Goal: Information Seeking & Learning: Understand process/instructions

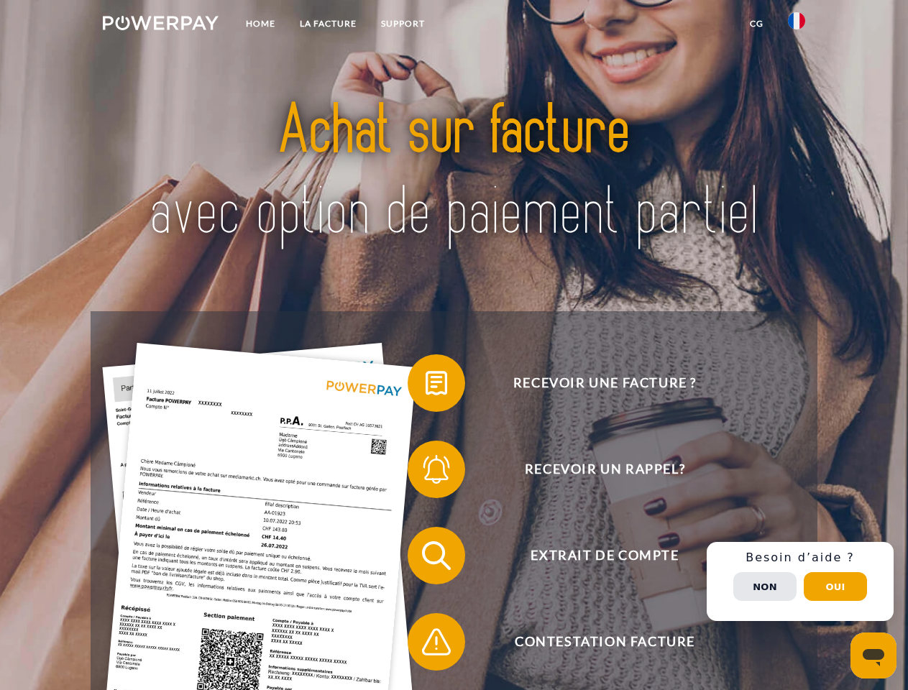
click at [160, 25] on img at bounding box center [161, 23] width 116 height 14
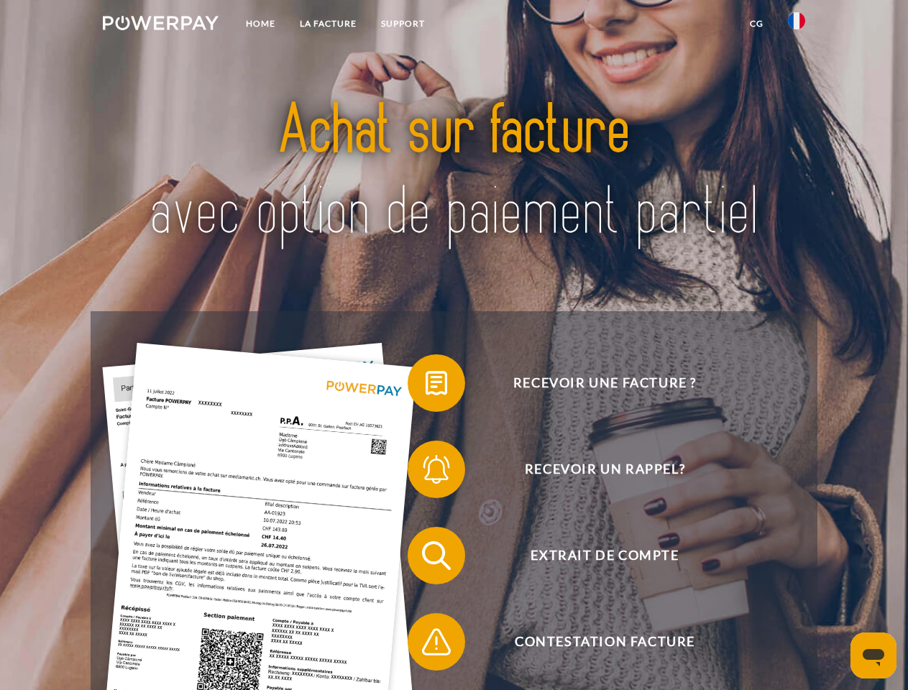
click at [796, 25] on img at bounding box center [796, 20] width 17 height 17
click at [756, 24] on link "CG" at bounding box center [756, 24] width 38 height 26
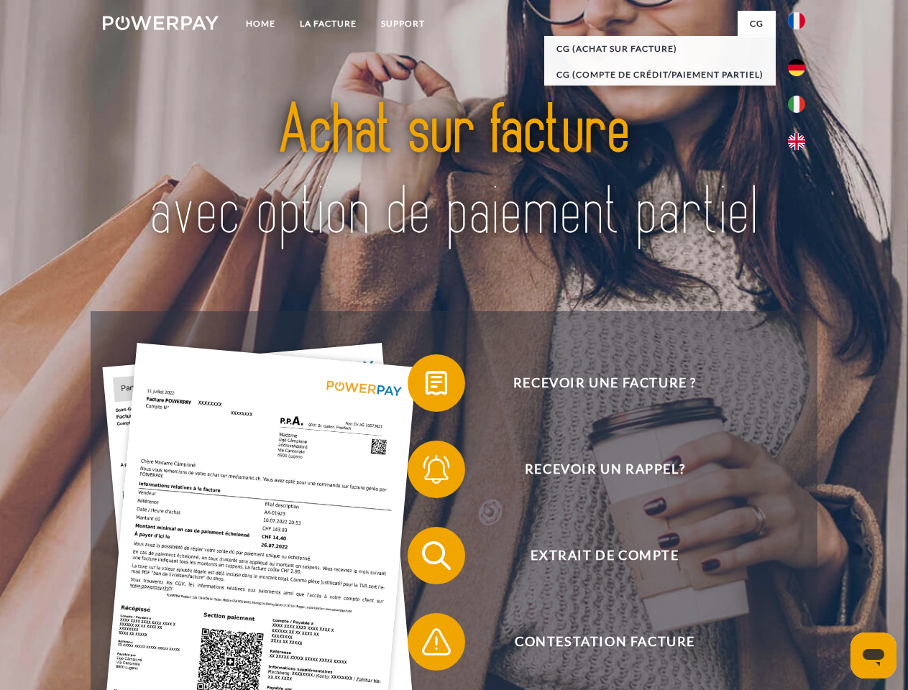
click at [425, 386] on span at bounding box center [415, 383] width 72 height 72
click at [425, 472] on span at bounding box center [415, 469] width 72 height 72
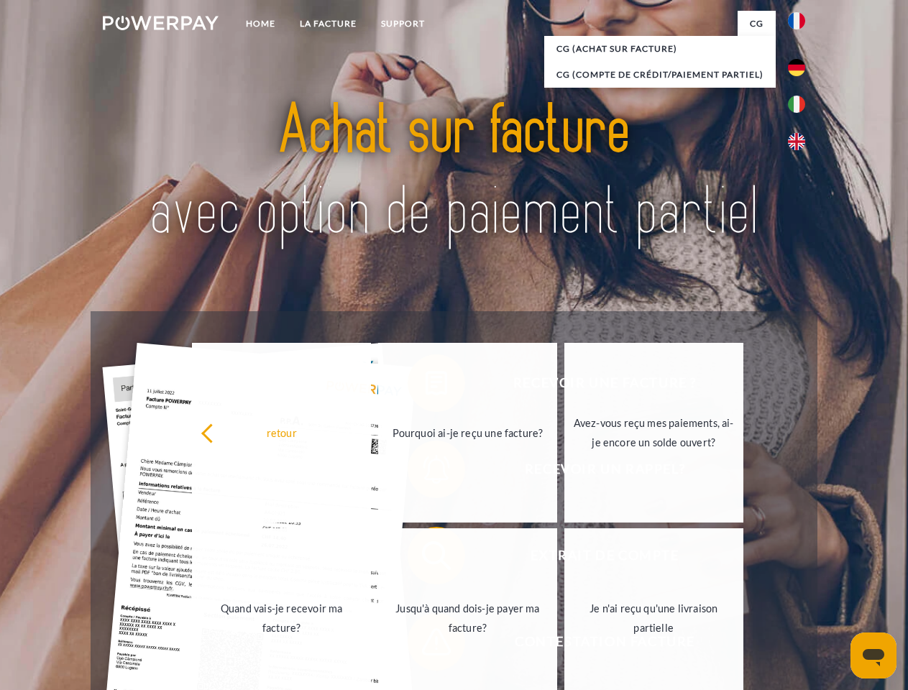
click at [425, 558] on link "Jusqu'à quand dois-je payer ma facture?" at bounding box center [467, 618] width 179 height 180
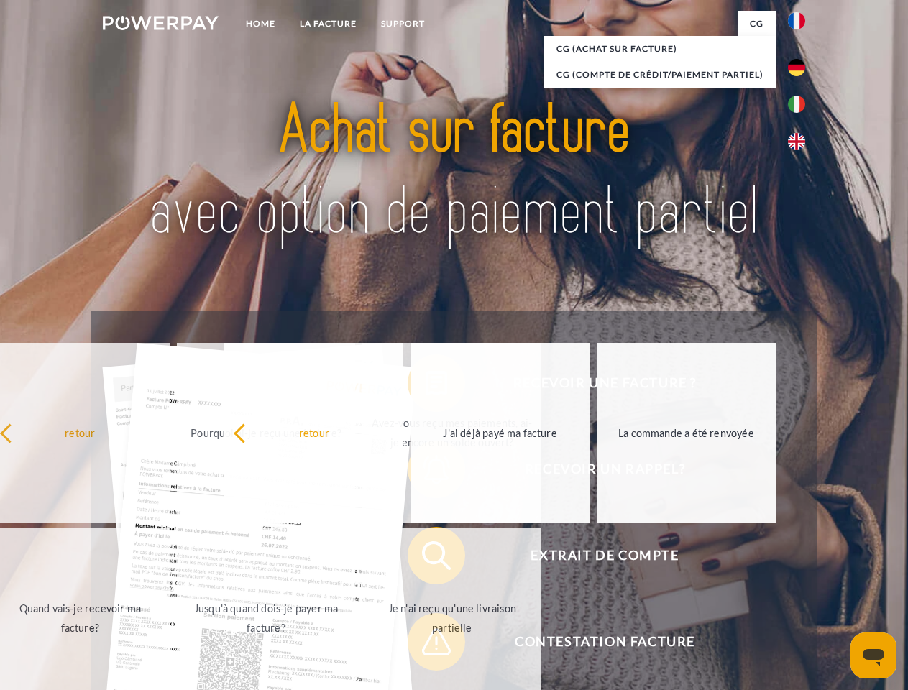
click at [425, 645] on span at bounding box center [415, 642] width 72 height 72
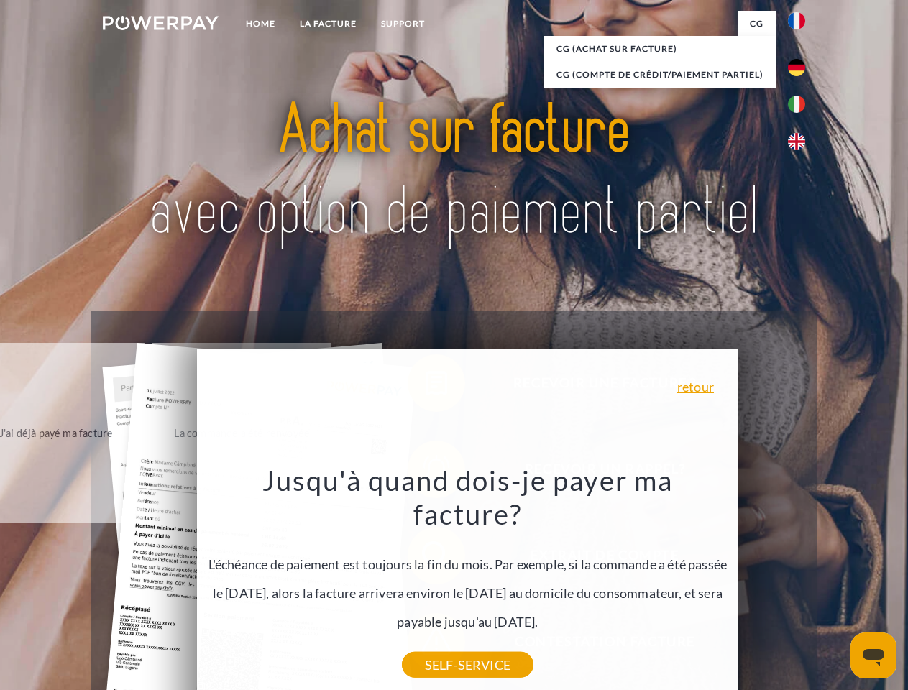
click at [800, 581] on div "Recevoir une facture ? Recevoir un rappel? Extrait de compte retour" at bounding box center [454, 598] width 726 height 575
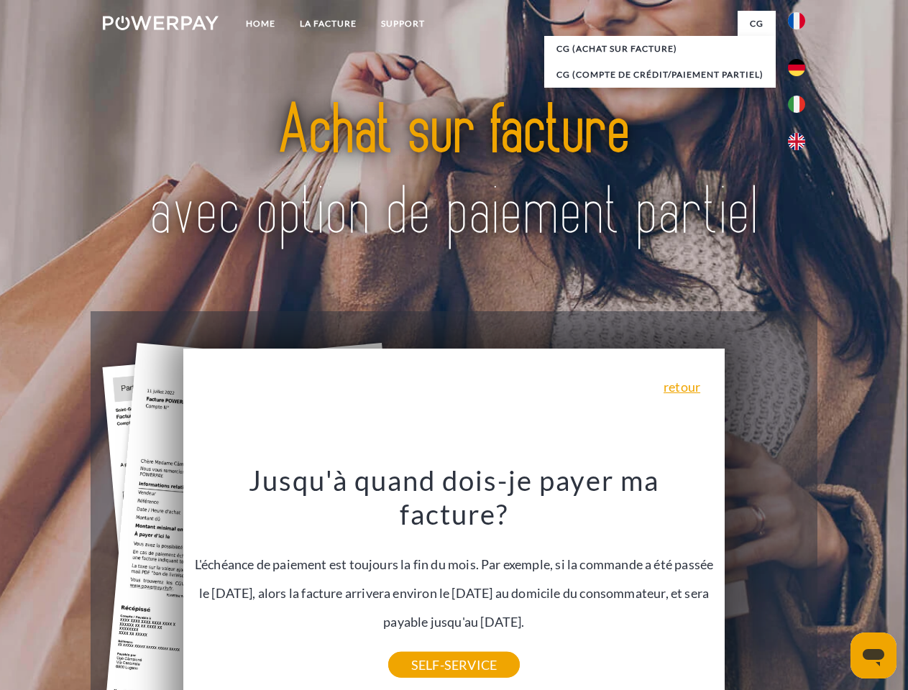
click at [765, 584] on span "Extrait de compte" at bounding box center [604, 555] width 352 height 57
click at [835, 586] on header "Home LA FACTURE Support" at bounding box center [454, 496] width 908 height 992
